Goal: Task Accomplishment & Management: Manage account settings

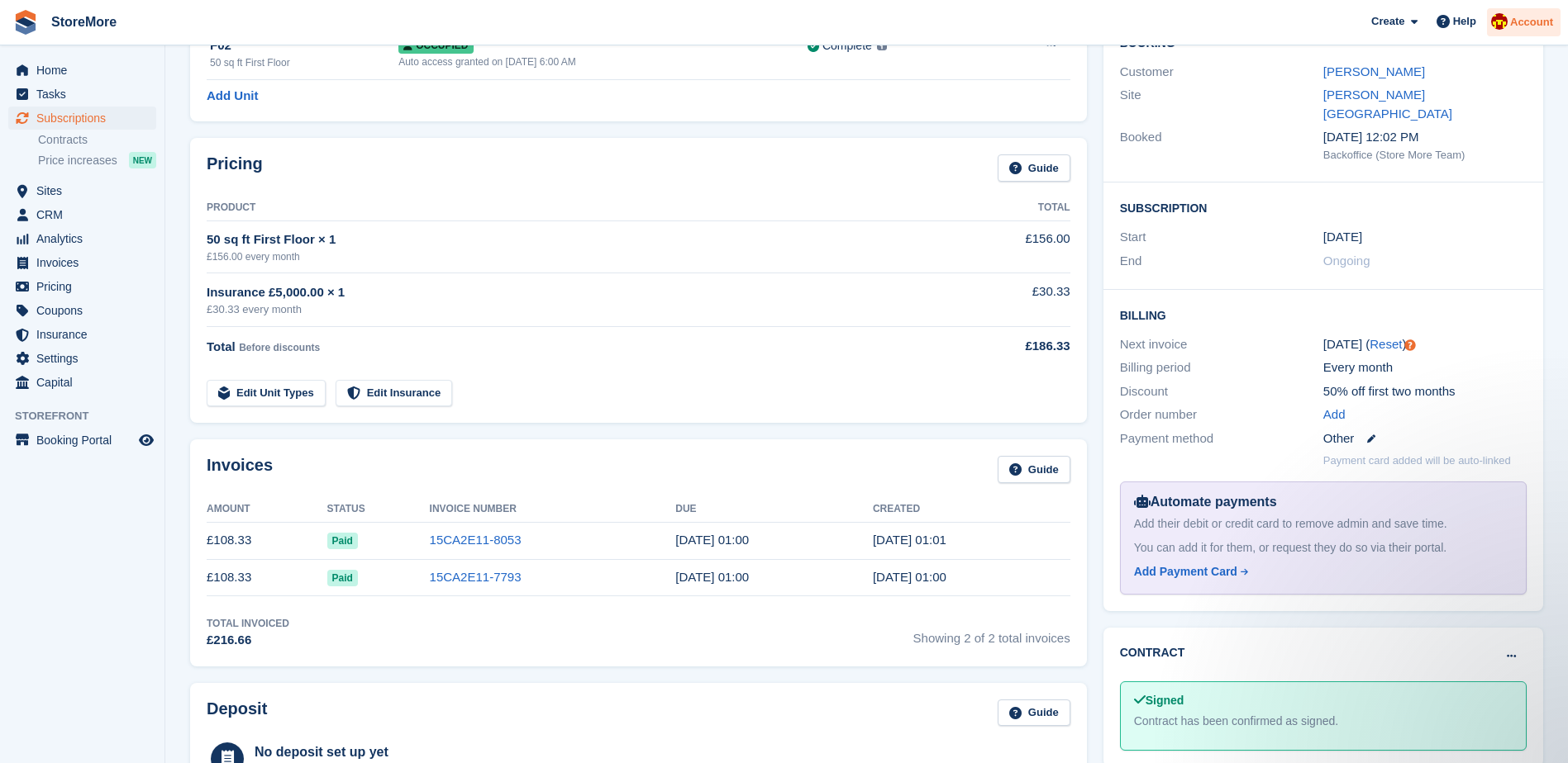
click at [1527, 19] on span "Account" at bounding box center [1531, 22] width 43 height 16
click at [1417, 169] on div "Logout" at bounding box center [1401, 167] width 39 height 17
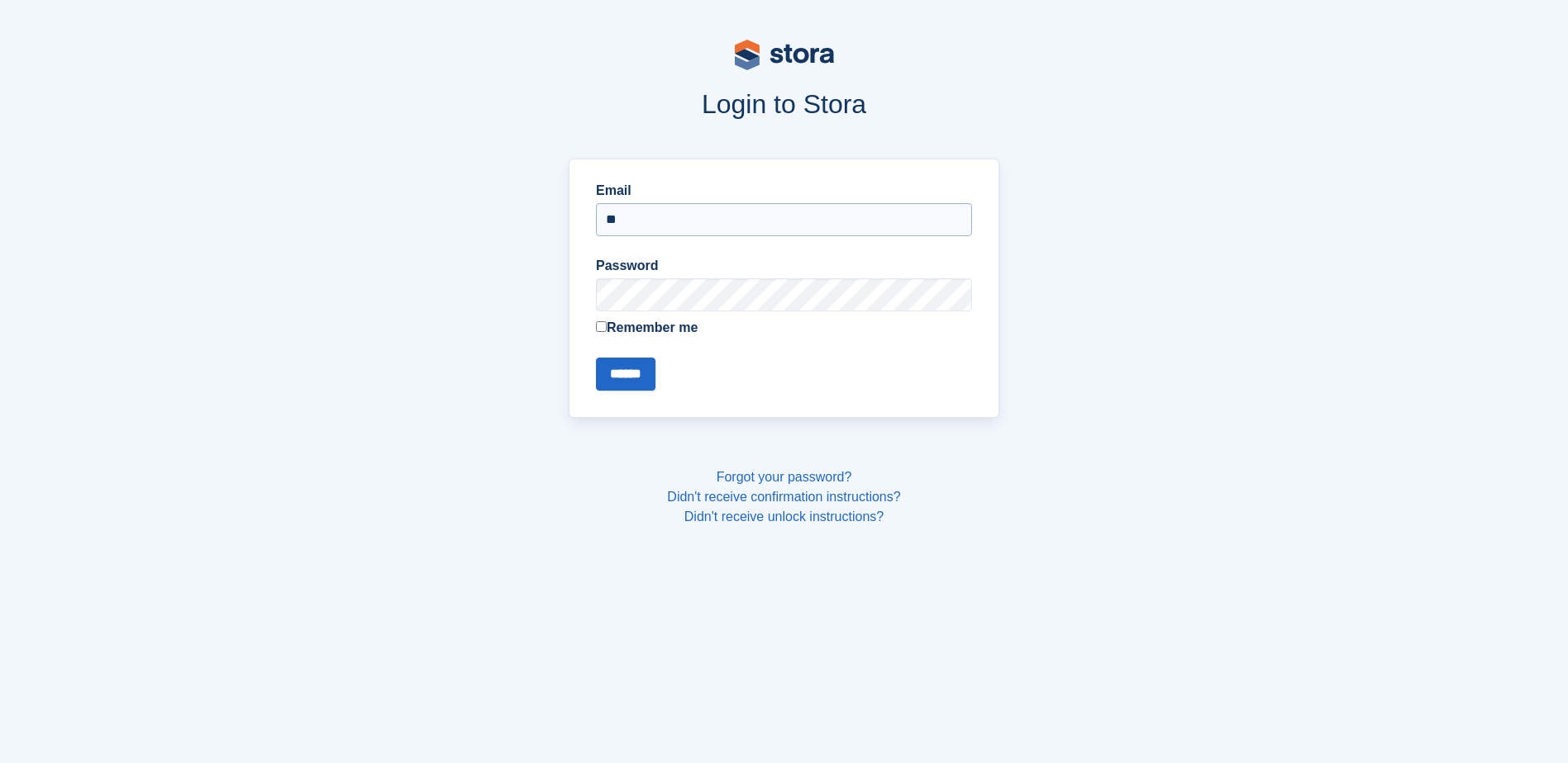
type input "**********"
click at [596, 358] on input "******" at bounding box center [626, 374] width 59 height 33
